Goal: Task Accomplishment & Management: Manage account settings

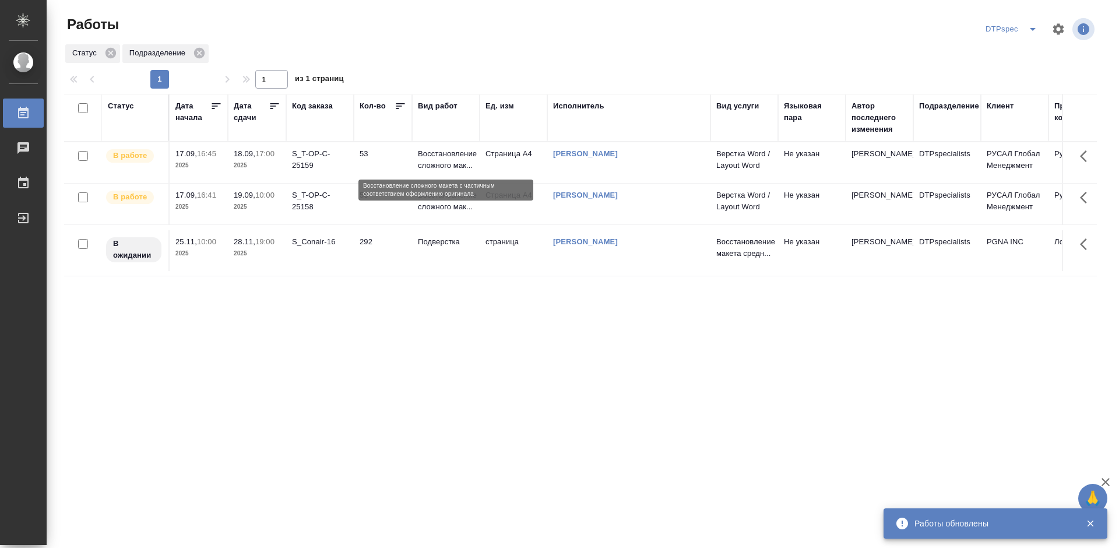
click at [457, 154] on p "Восстановление сложного мак..." at bounding box center [446, 159] width 56 height 23
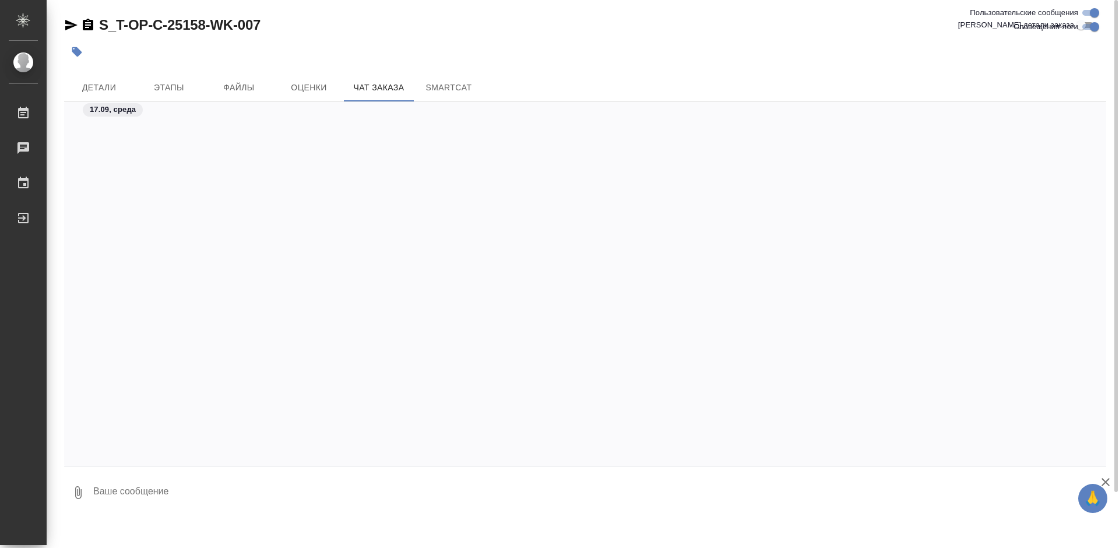
scroll to position [2153, 0]
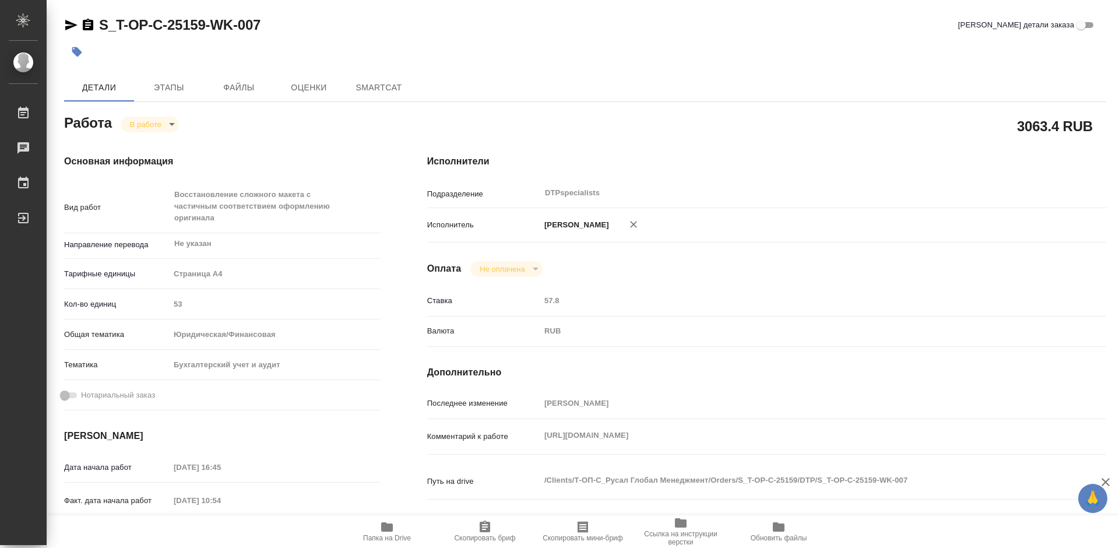
type textarea "x"
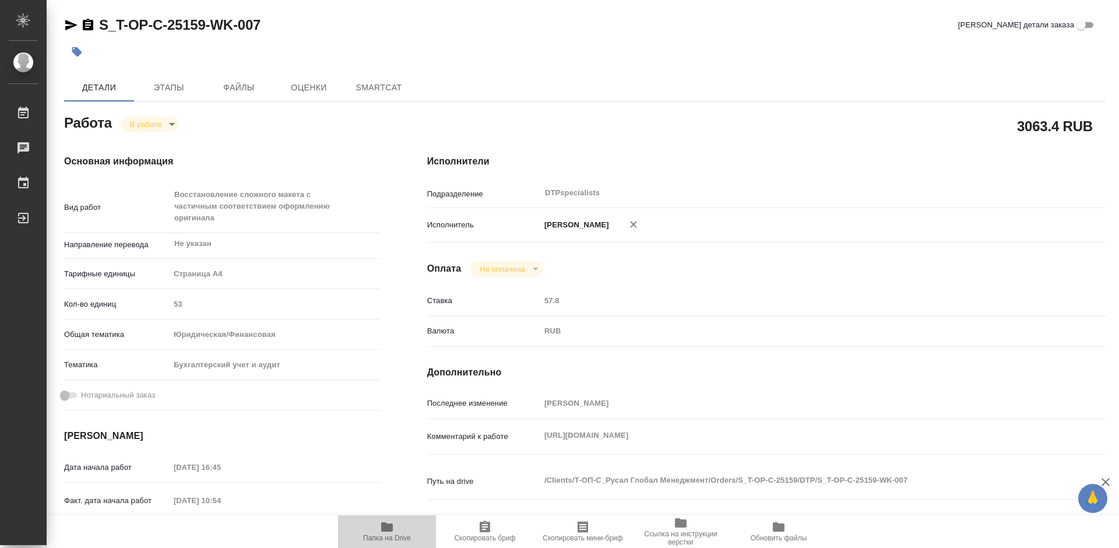
click at [382, 534] on span "Папка на Drive" at bounding box center [387, 538] width 48 height 8
type textarea "x"
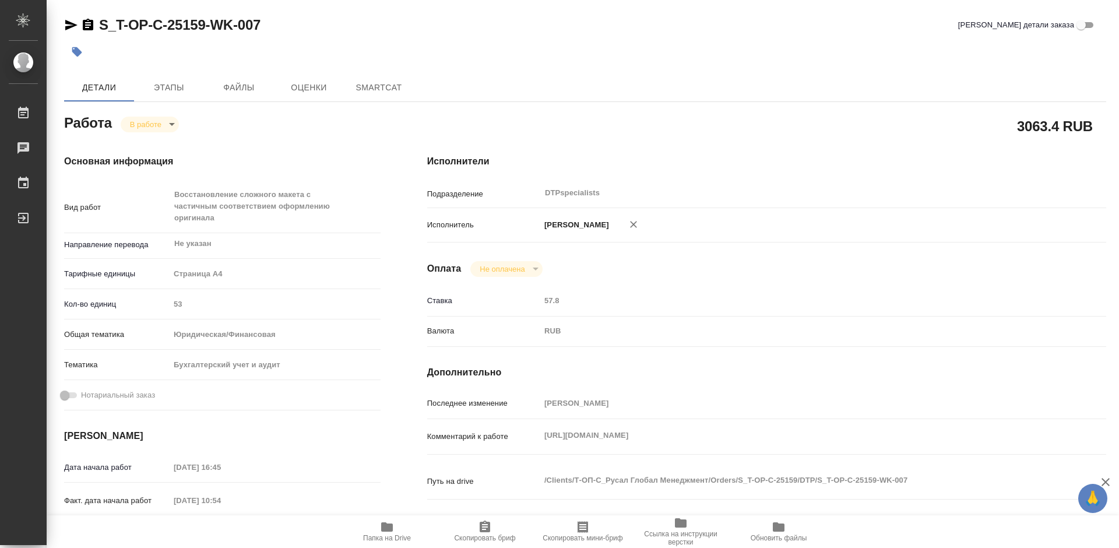
type textarea "x"
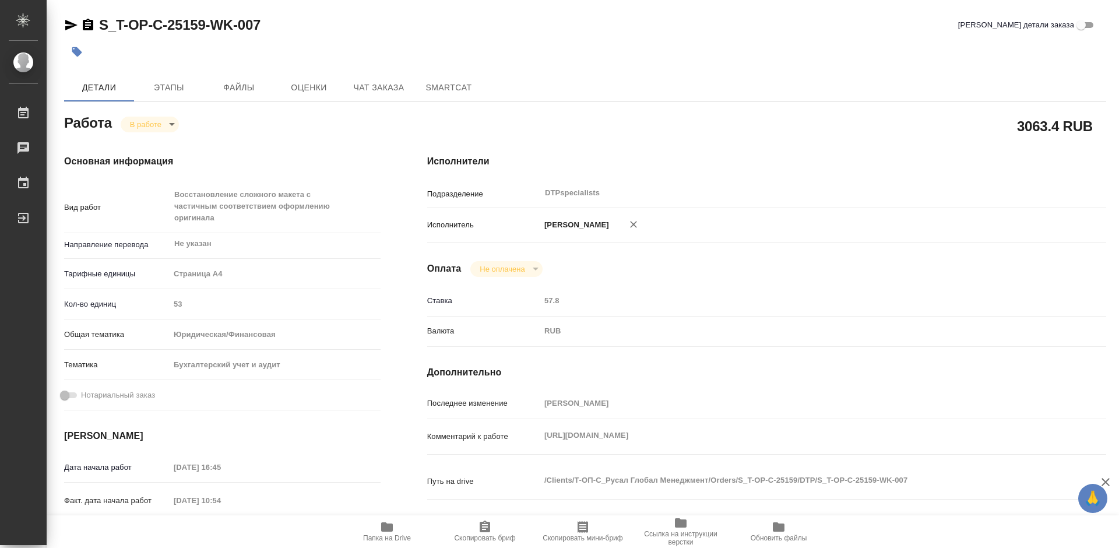
type textarea "x"
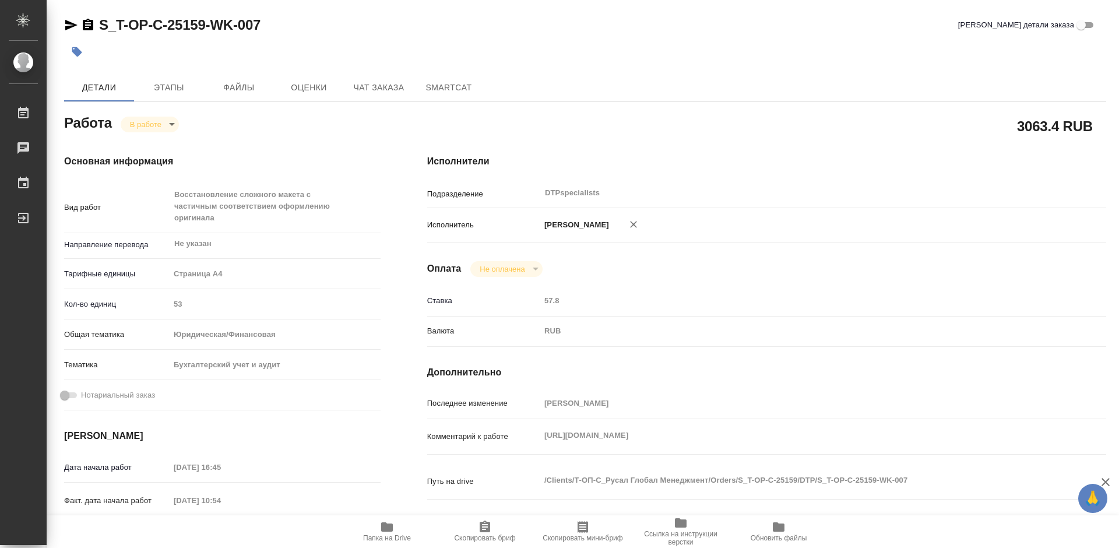
type textarea "x"
click at [146, 126] on body "🙏 .cls-1 fill:#fff; AWATERA Работы 0 Чаты График Выйти S_T-OP-C-25159-WK-007 Кр…" at bounding box center [559, 274] width 1119 height 548
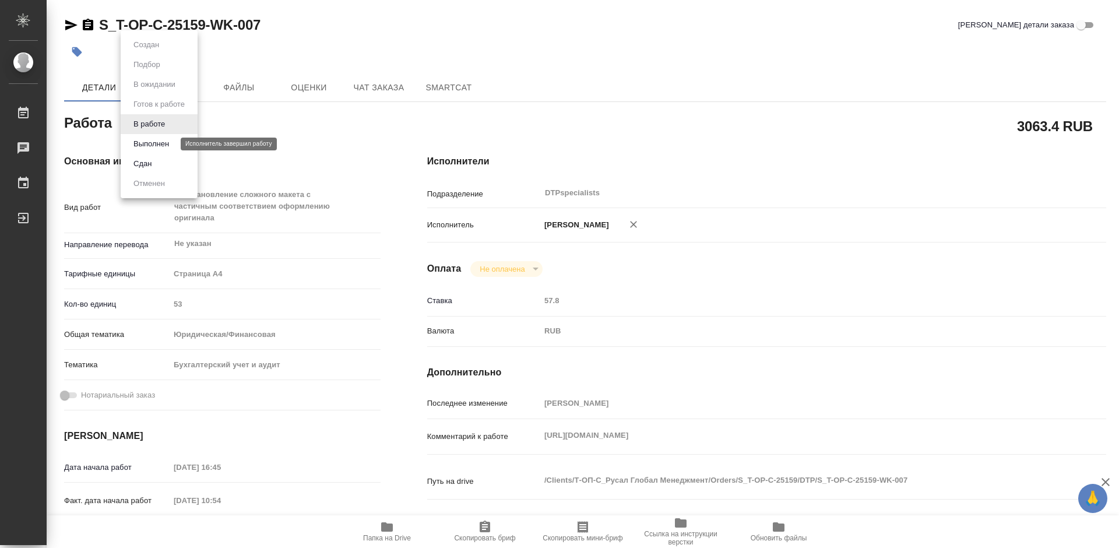
click at [146, 140] on button "Выполнен" at bounding box center [151, 143] width 43 height 13
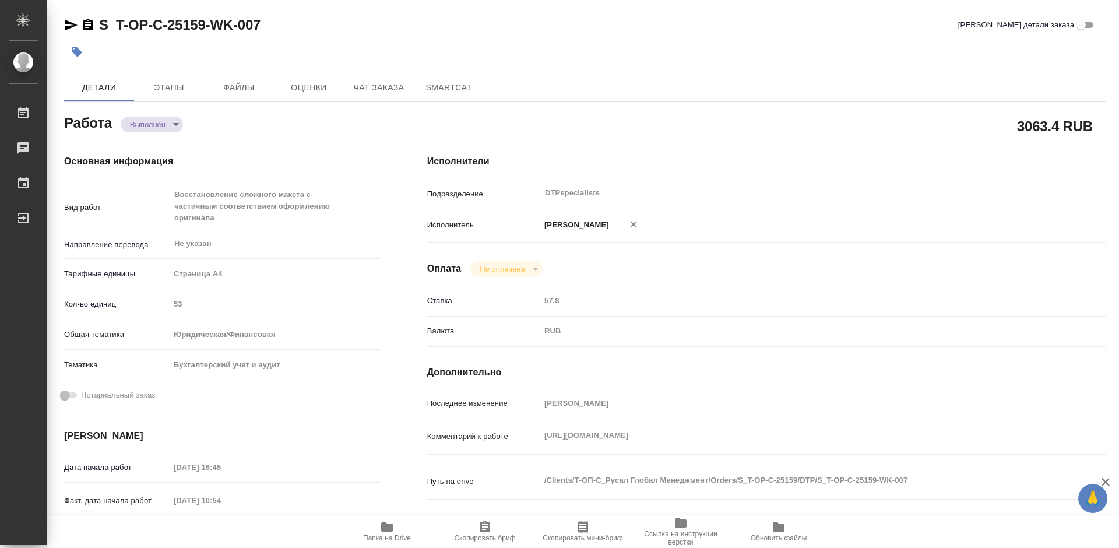
type textarea "x"
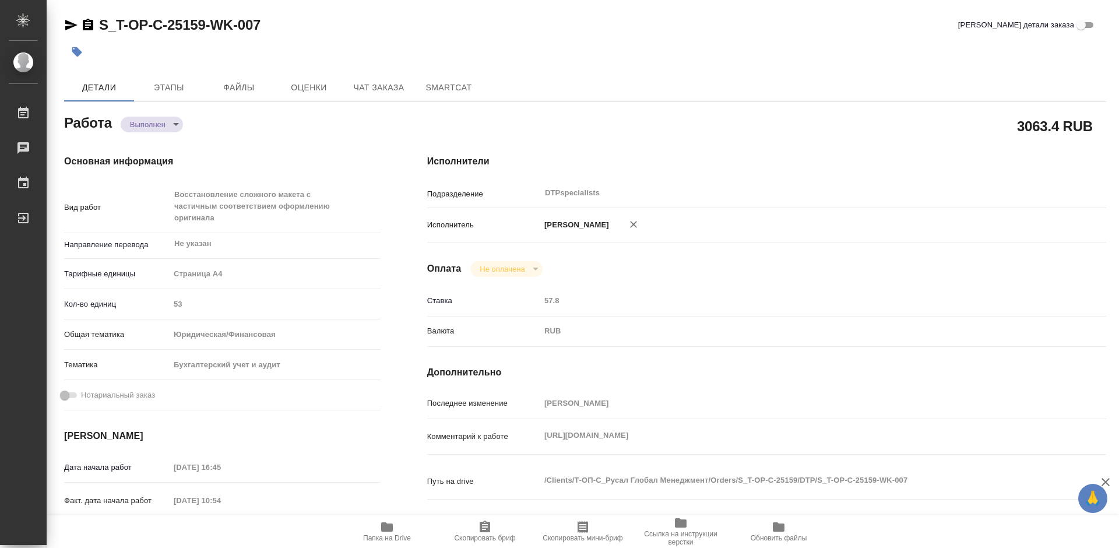
type textarea "x"
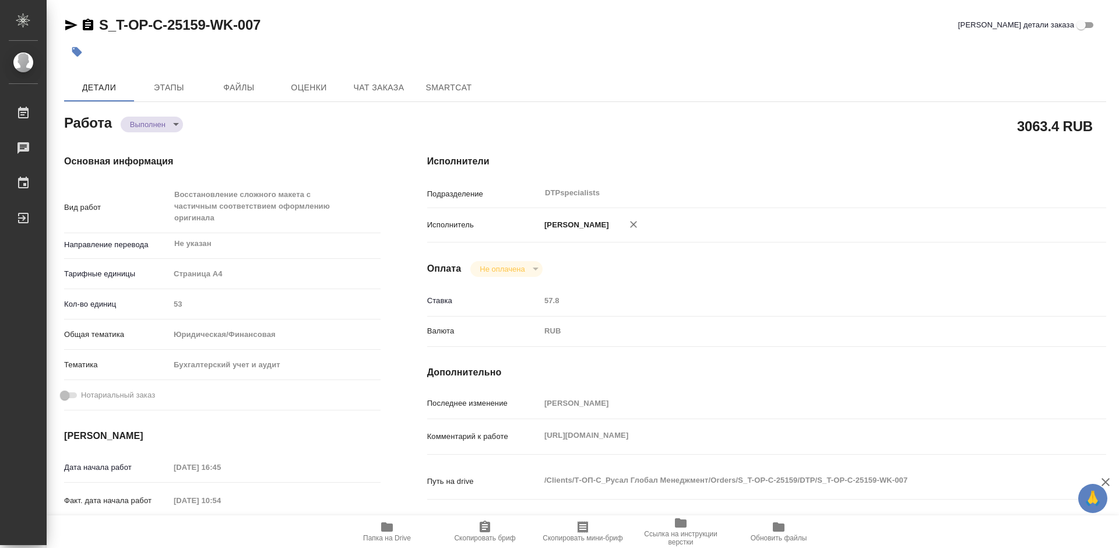
type textarea "x"
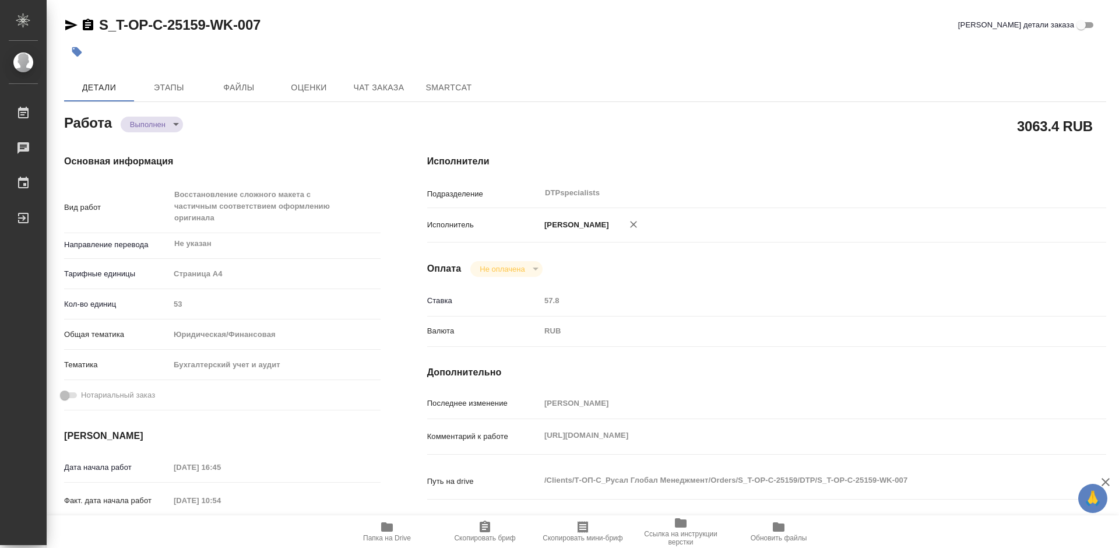
type textarea "x"
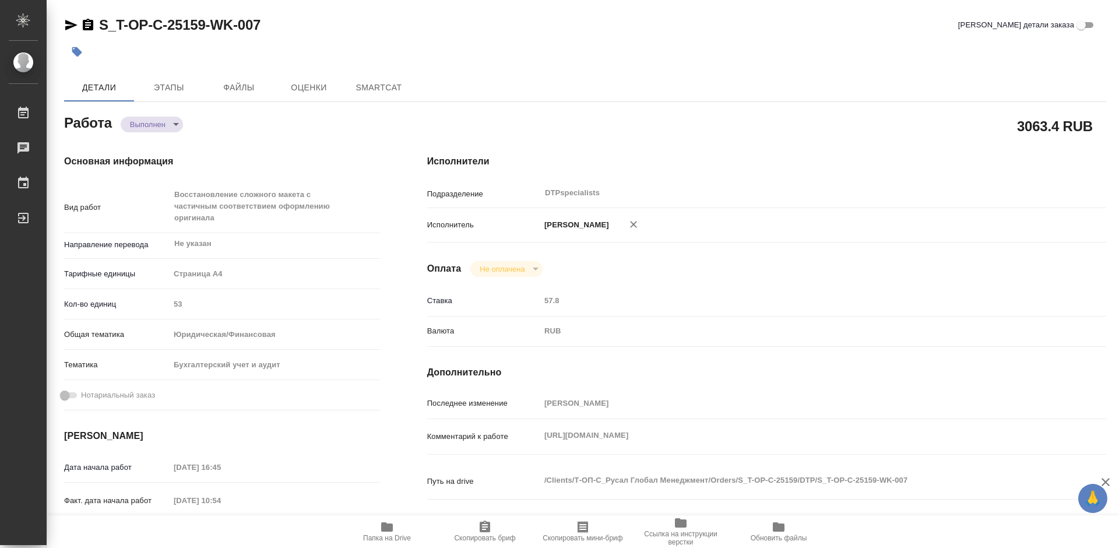
type textarea "x"
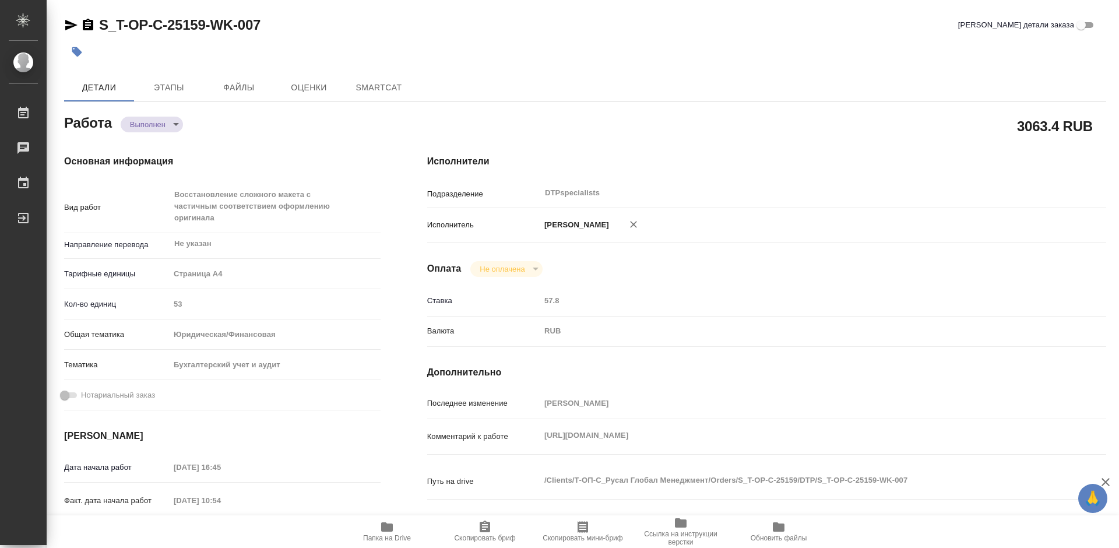
type textarea "x"
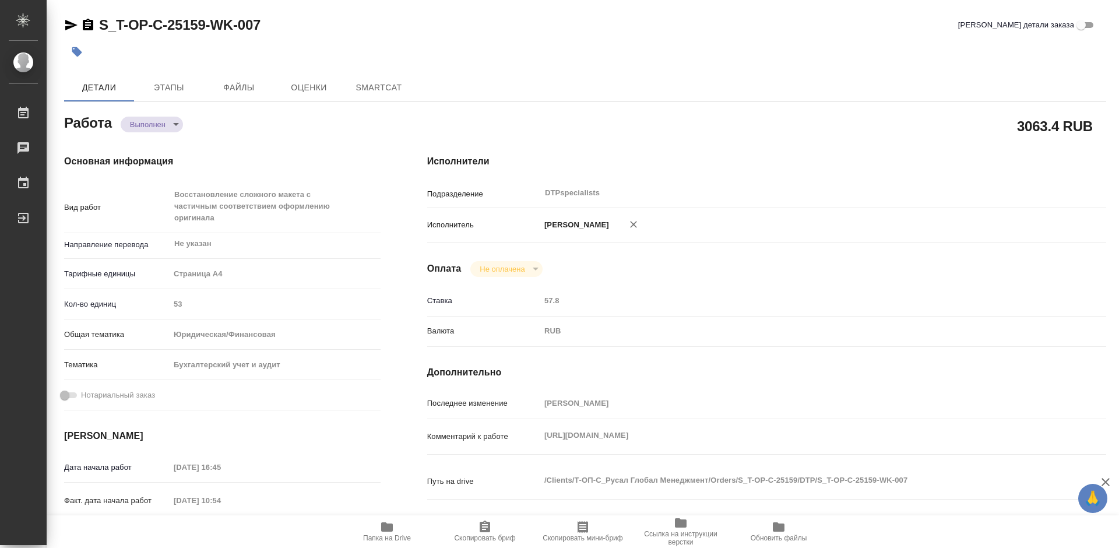
type textarea "x"
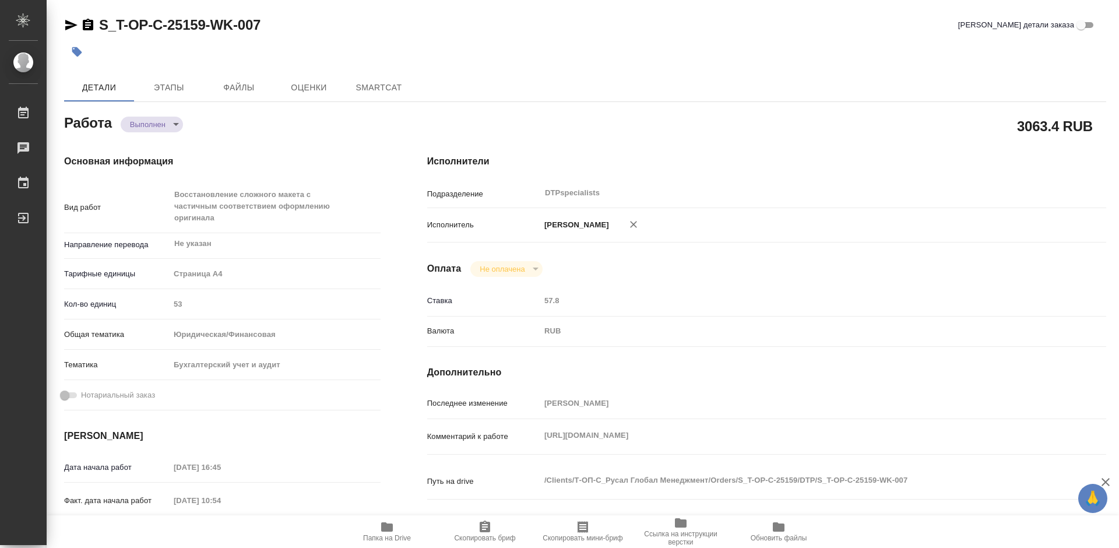
type textarea "x"
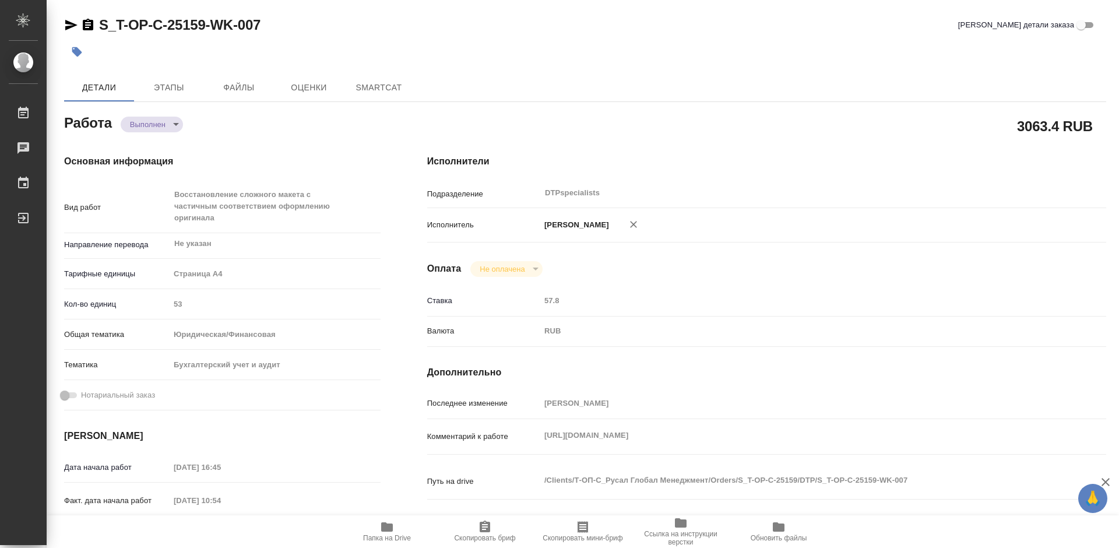
type textarea "x"
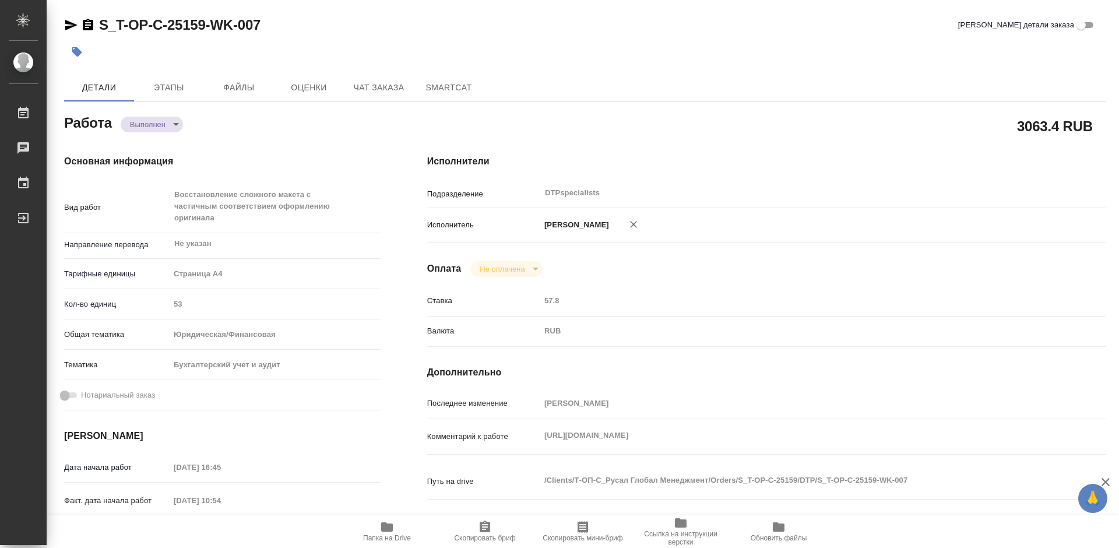
type textarea "x"
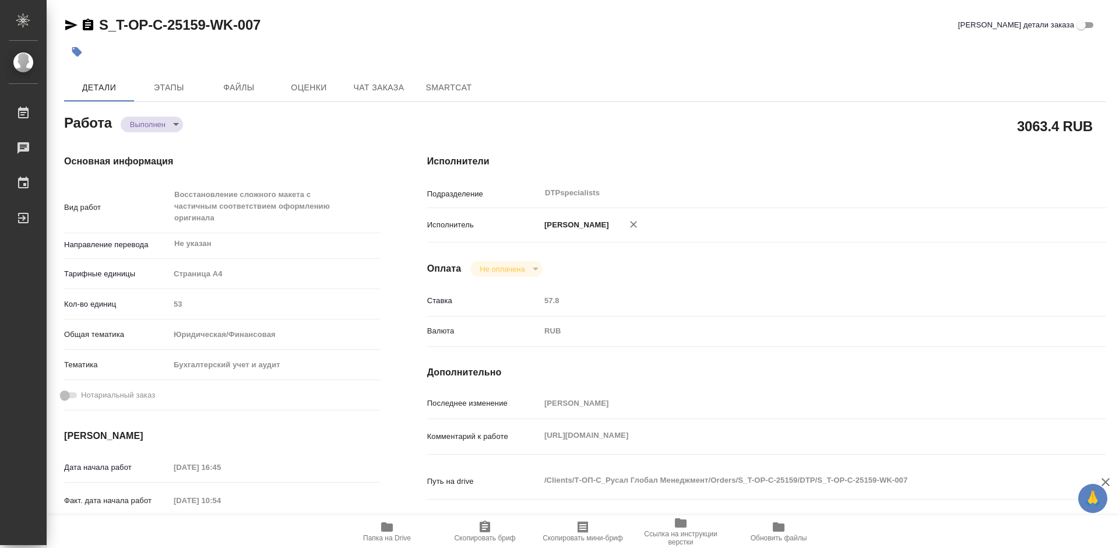
type textarea "x"
